Goal: Transaction & Acquisition: Purchase product/service

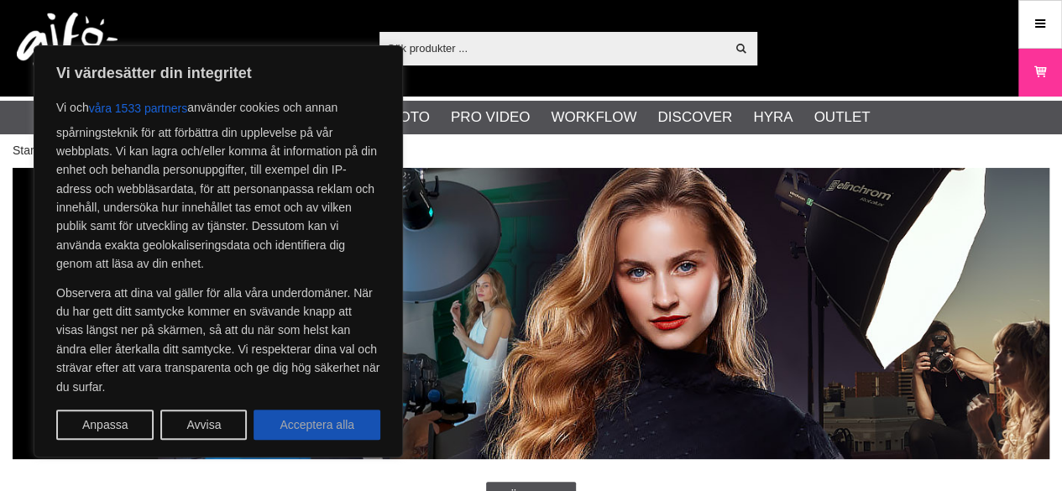
click at [328, 422] on button "Acceptera alla" at bounding box center [317, 425] width 127 height 30
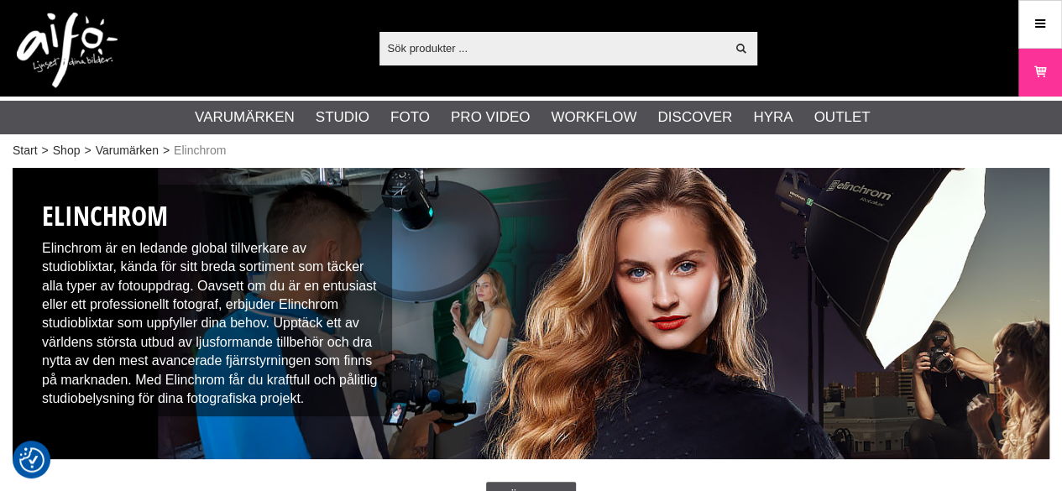
checkbox input "true"
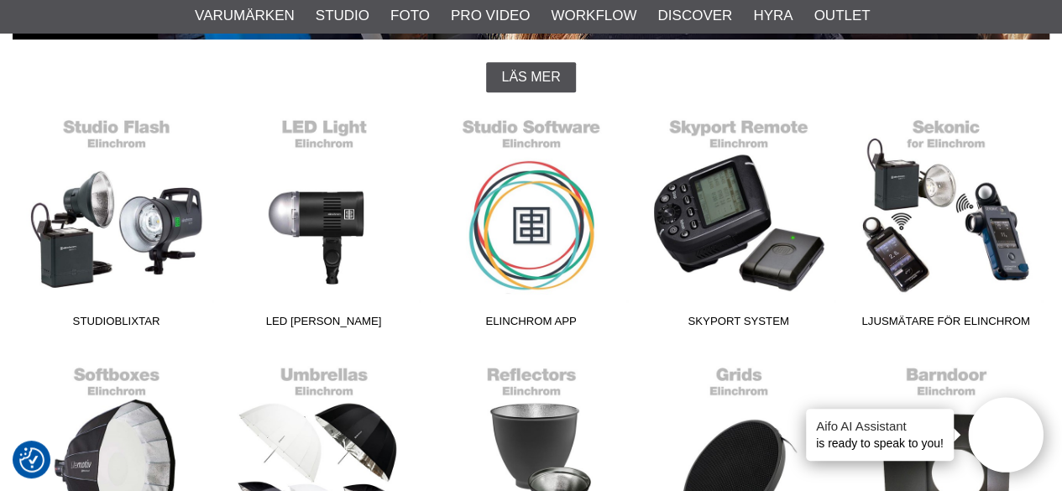
scroll to position [672, 0]
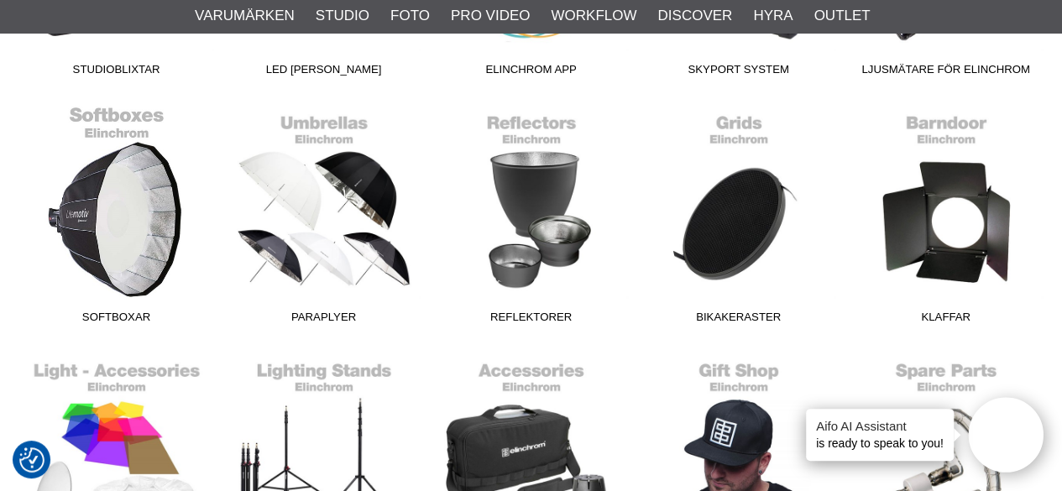
click at [138, 247] on link "Softboxar" at bounding box center [116, 218] width 207 height 227
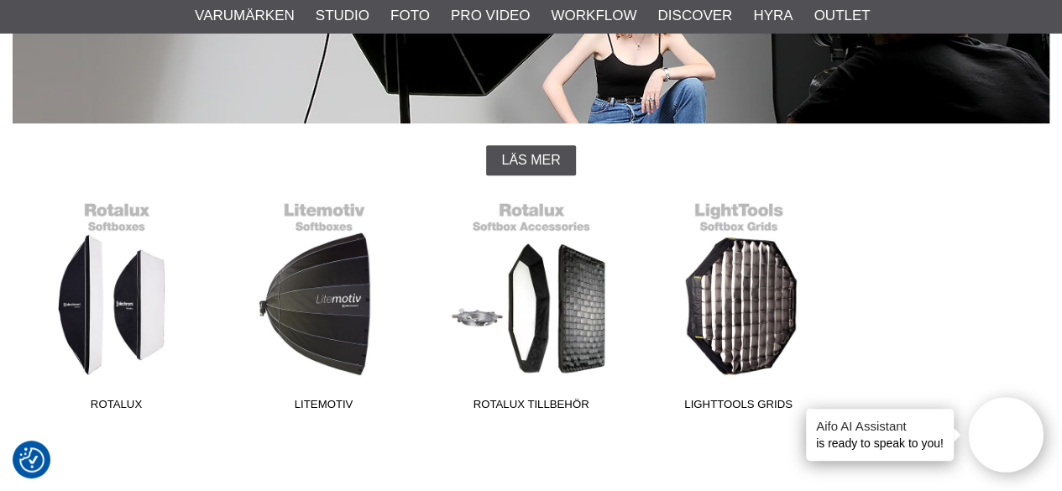
scroll to position [420, 0]
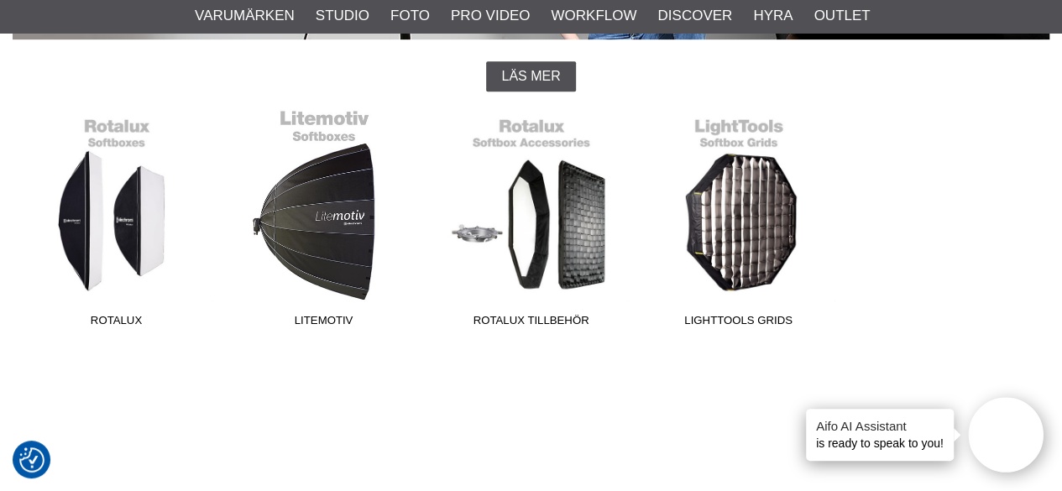
click at [326, 234] on link "Litemotiv" at bounding box center [323, 221] width 207 height 227
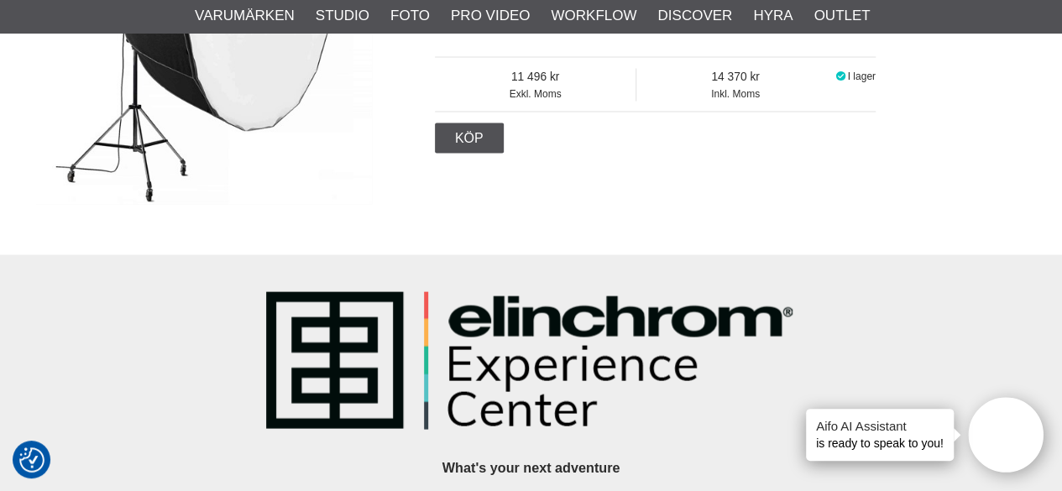
scroll to position [1427, 0]
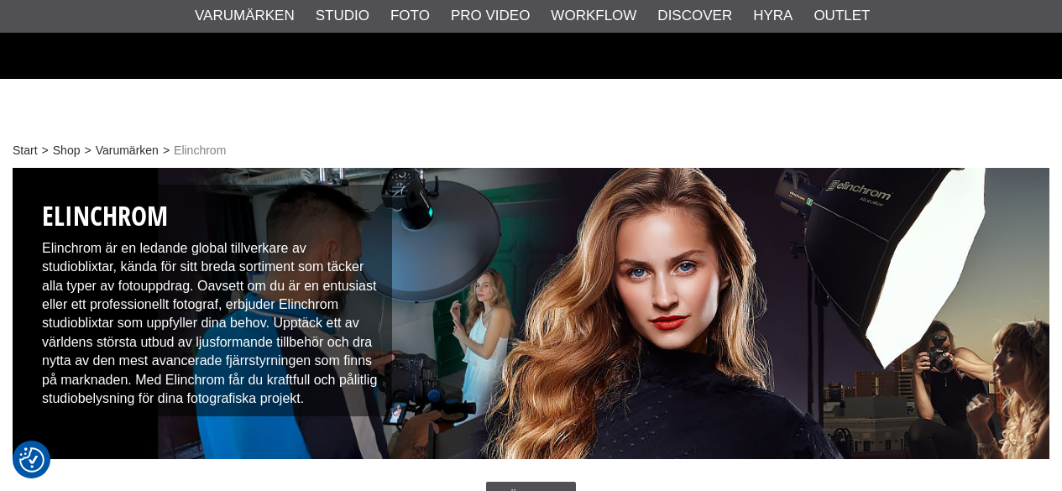
scroll to position [672, 0]
